Goal: Transaction & Acquisition: Purchase product/service

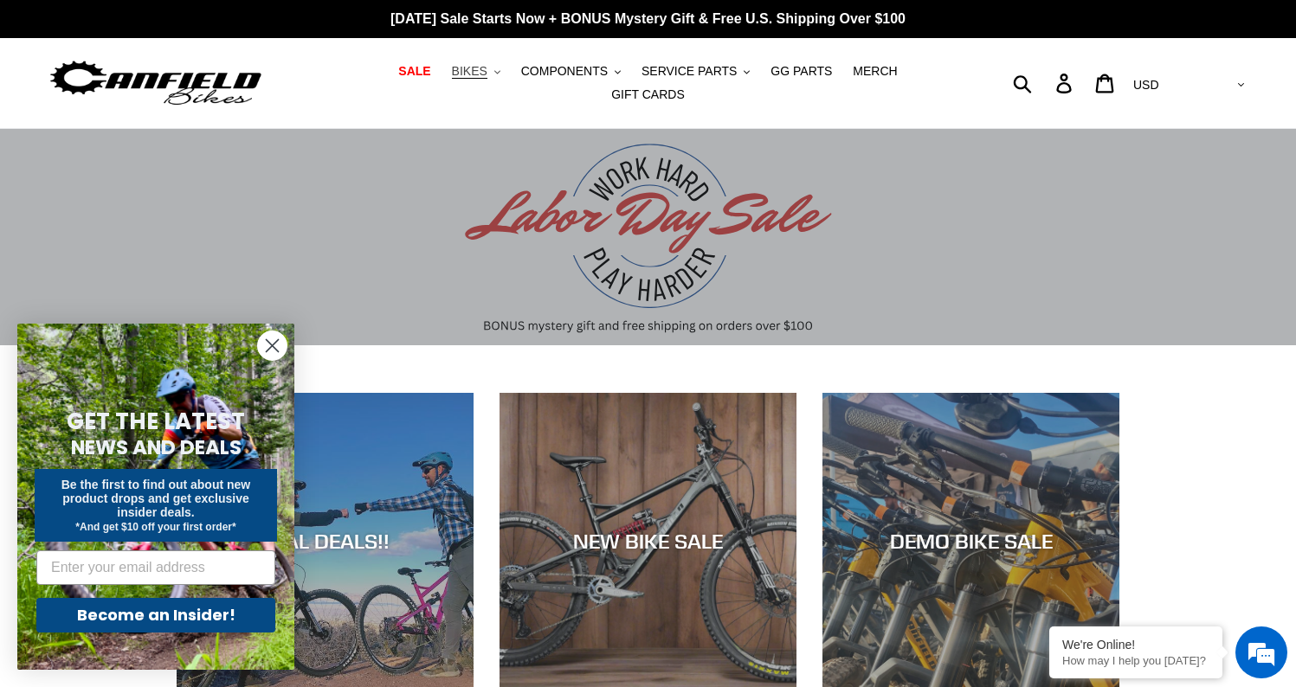
click at [452, 76] on span "BIKES" at bounding box center [470, 71] width 36 height 15
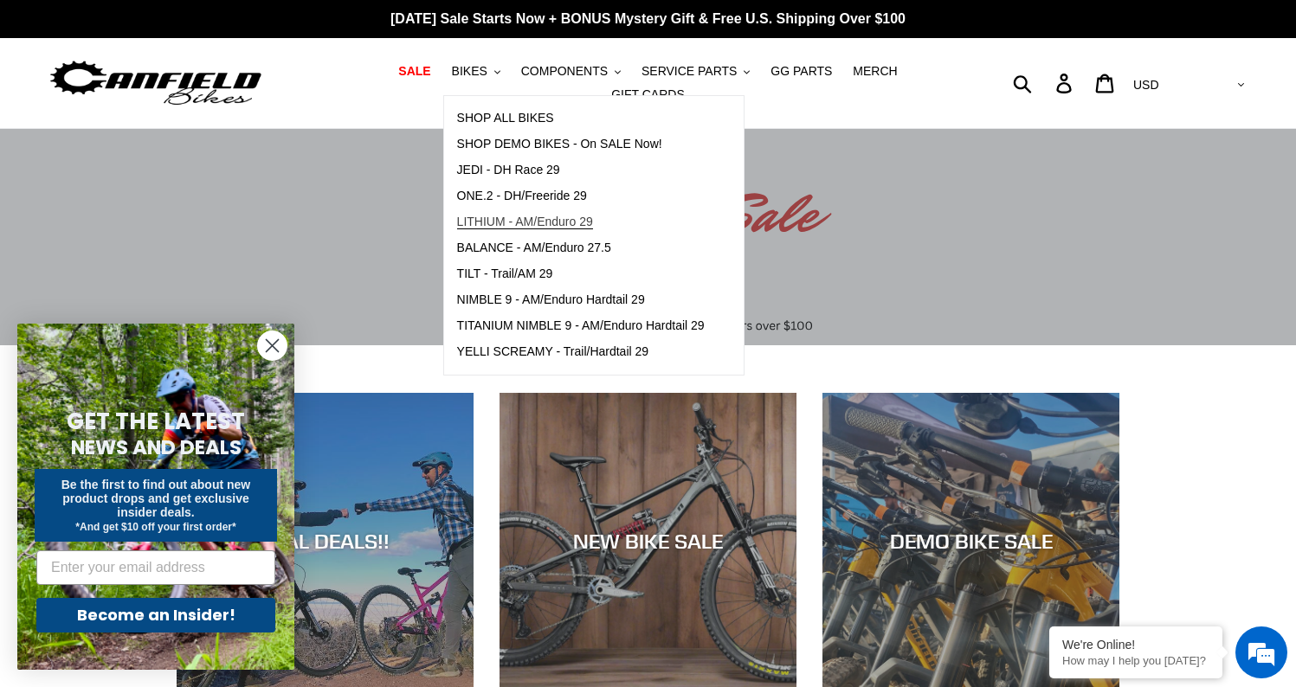
click at [520, 225] on span "LITHIUM - AM/Enduro 29" at bounding box center [525, 222] width 136 height 15
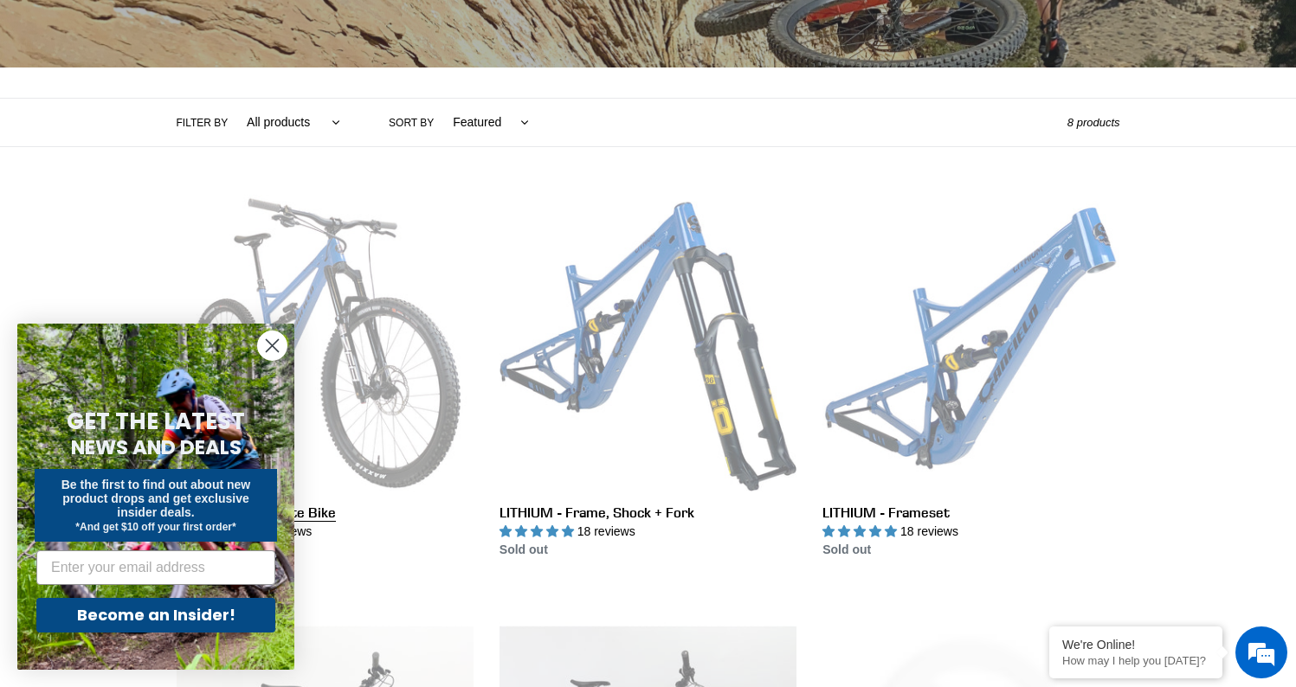
scroll to position [323, 0]
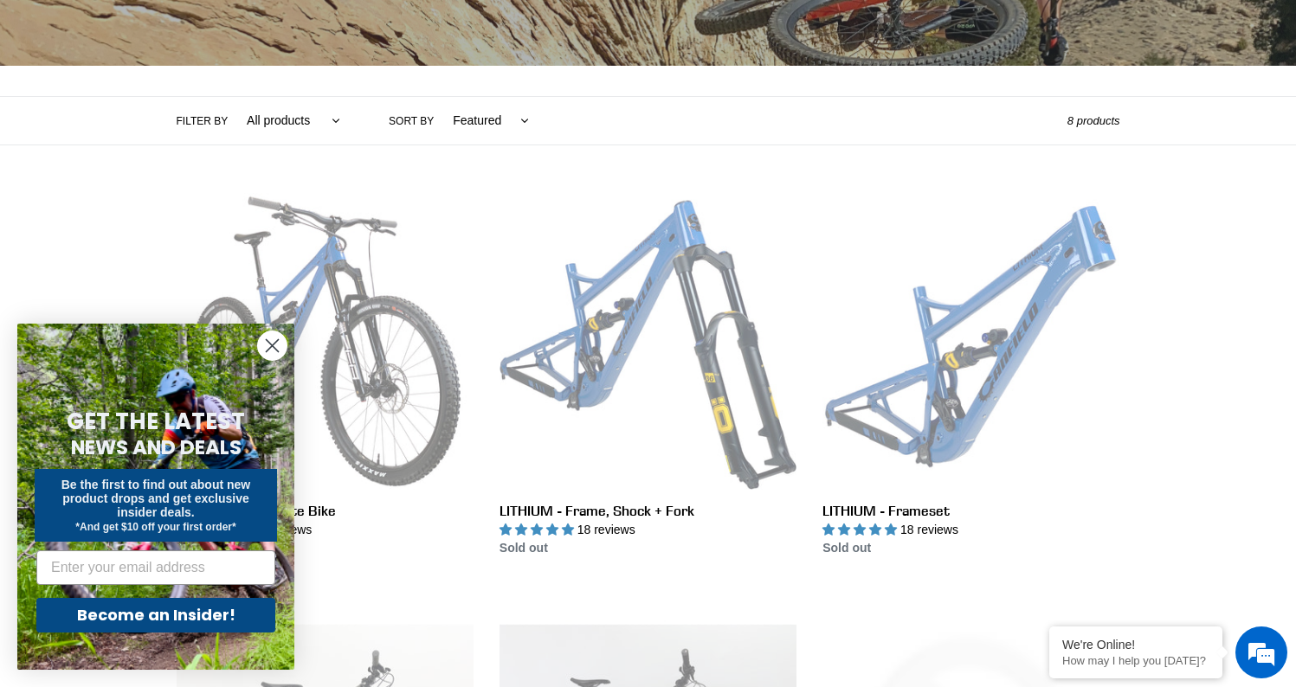
click at [270, 352] on circle "Close dialog" at bounding box center [272, 346] width 29 height 29
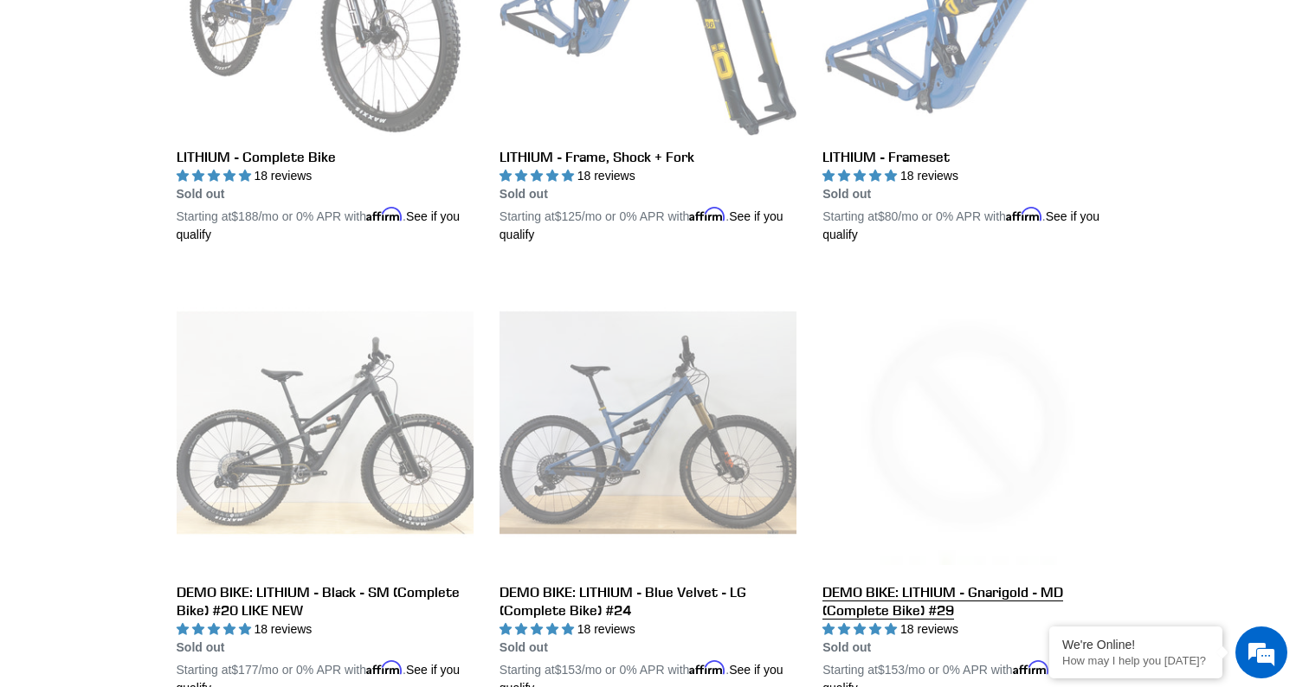
scroll to position [489, 0]
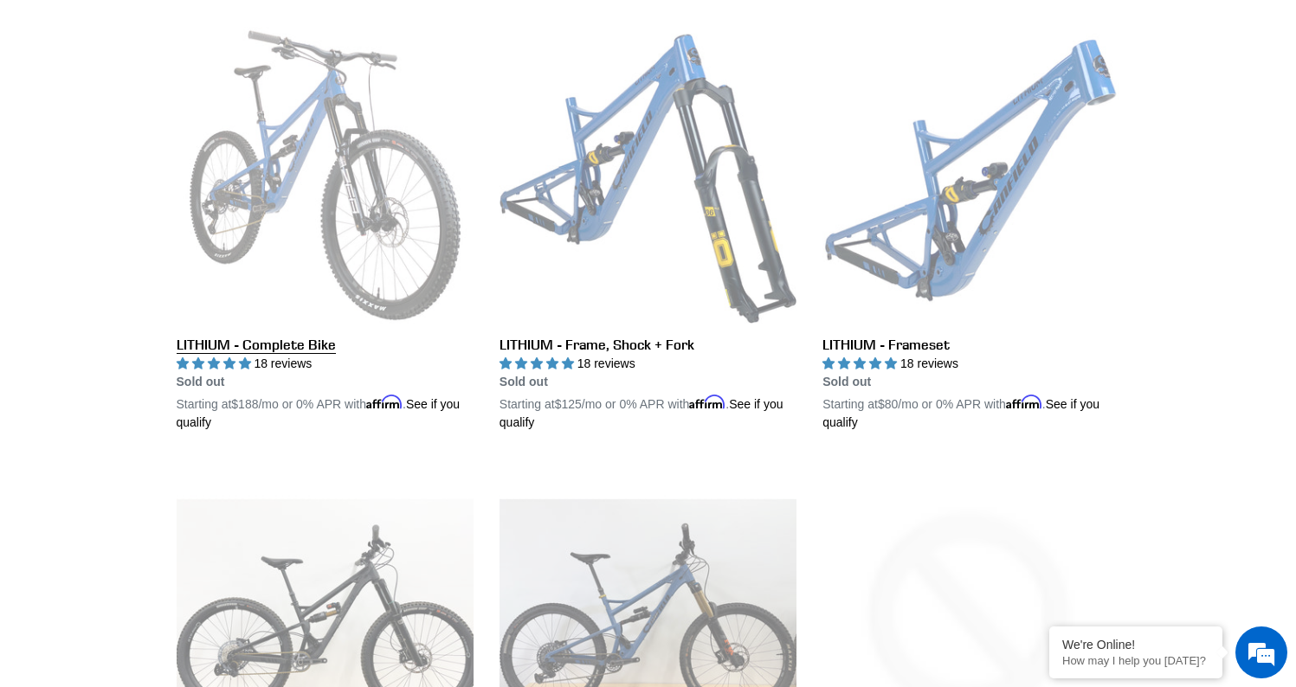
click at [308, 224] on link "LITHIUM - Complete Bike" at bounding box center [325, 229] width 297 height 405
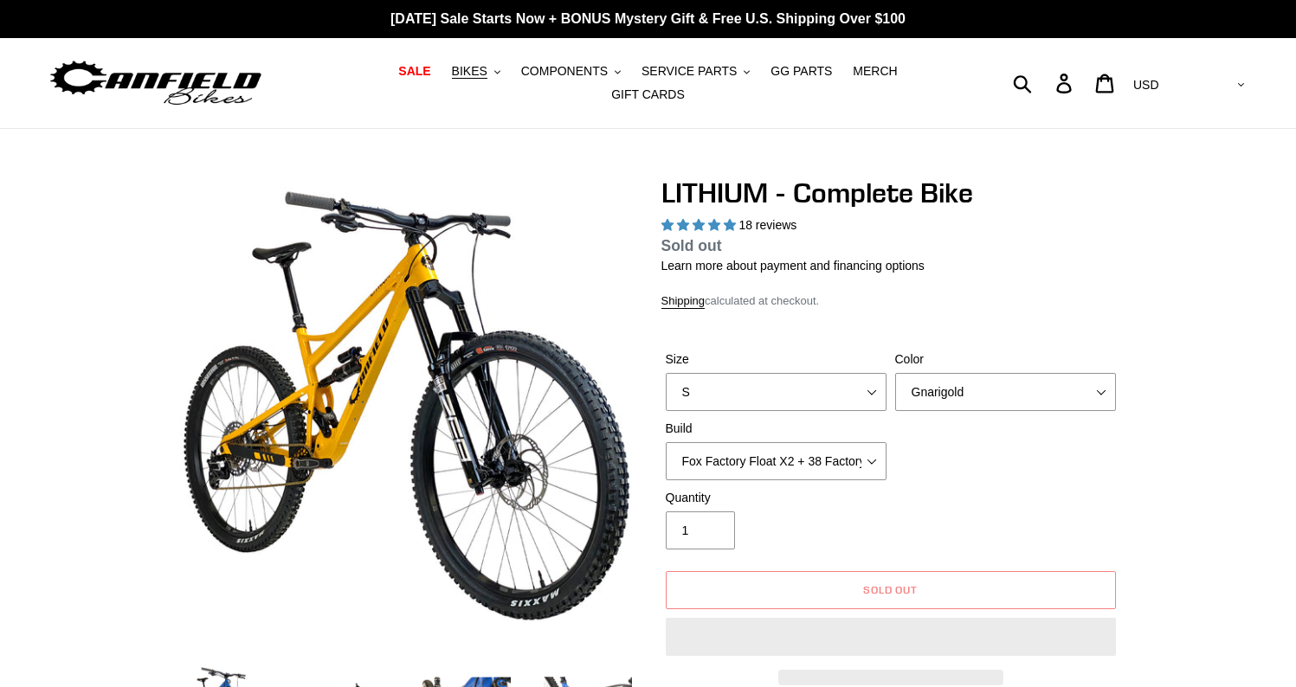
select select "highest-rating"
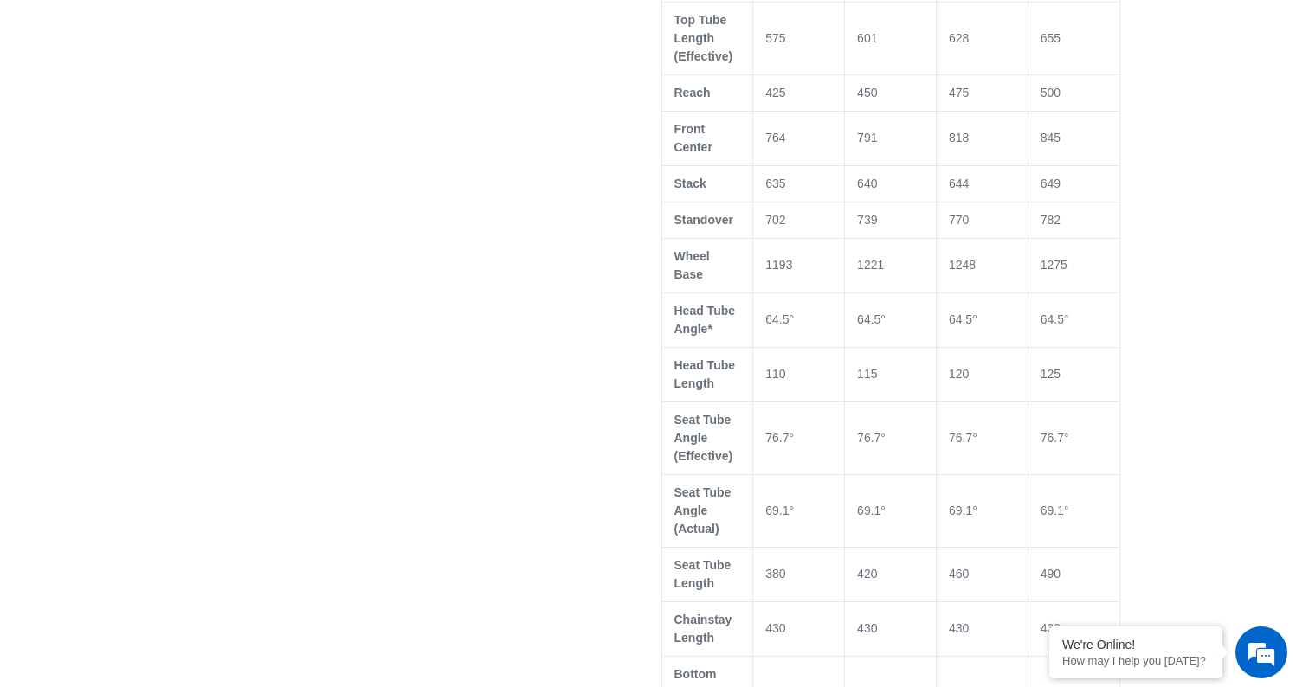
scroll to position [1545, 0]
